Goal: Check status: Check status

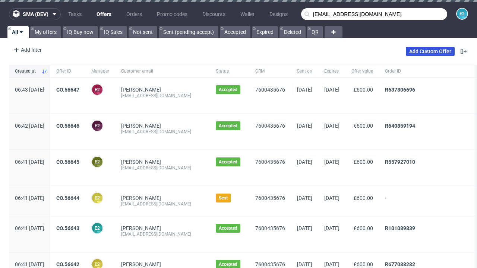
type input "[EMAIL_ADDRESS][DOMAIN_NAME]"
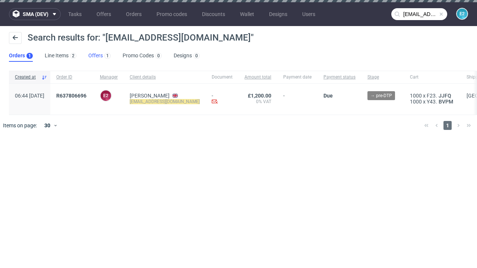
click at [100, 56] on link "Offers 1" at bounding box center [99, 56] width 22 height 12
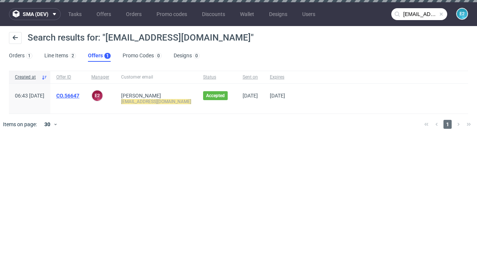
click at [79, 96] on link "CO.56647" at bounding box center [67, 96] width 23 height 6
